Goal: Information Seeking & Learning: Find specific fact

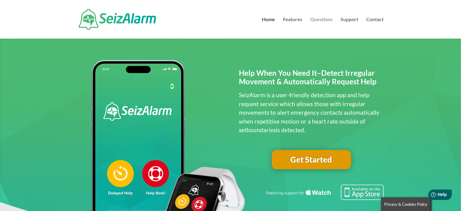
click at [326, 19] on link "Questions" at bounding box center [321, 27] width 22 height 21
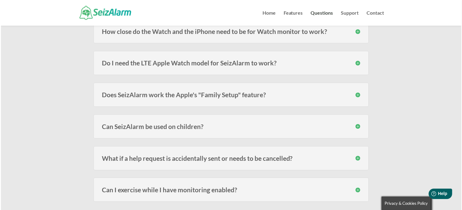
scroll to position [229, 0]
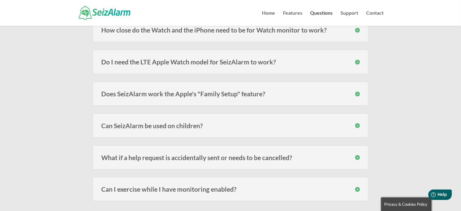
click at [222, 62] on h3 "Do I need the LTE Apple Watch model for SeizAlarm to work?" at bounding box center [230, 61] width 259 height 6
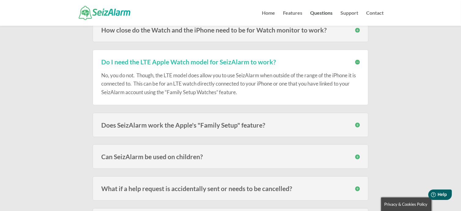
click at [240, 78] on p "No, you do not. Though, the LTE model does allow you to use SeizAlarm when outs…" at bounding box center [230, 83] width 259 height 25
drag, startPoint x: 189, startPoint y: 60, endPoint x: 140, endPoint y: 61, distance: 48.4
click at [140, 61] on h3 "Do I need the LTE Apple Watch model for SeizAlarm to work?" at bounding box center [230, 61] width 259 height 6
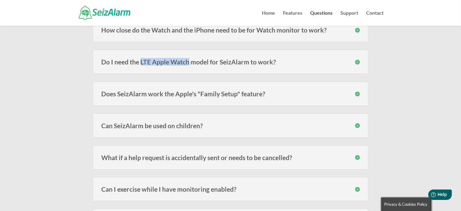
copy h3 "LTE Apple Watch"
click at [196, 124] on h3 "Can SeizAlarm be used on children?" at bounding box center [230, 125] width 259 height 6
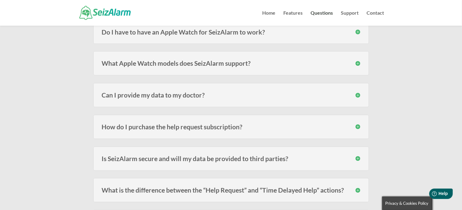
scroll to position [531, 0]
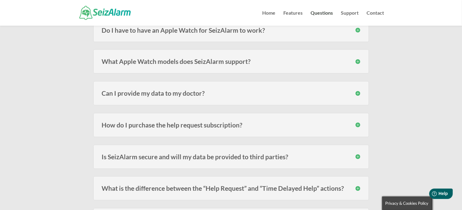
click at [256, 27] on h3 "Do I have to have an Apple Watch for SeizAlarm to work?" at bounding box center [231, 30] width 259 height 6
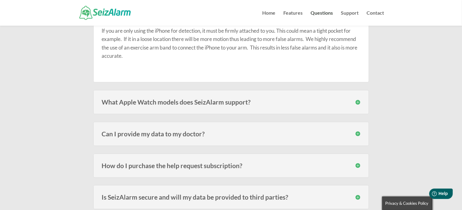
scroll to position [594, 0]
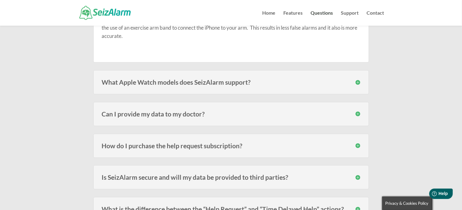
click at [245, 79] on h3 "What Apple Watch models does SeizAlarm support?" at bounding box center [231, 82] width 259 height 6
